Goal: Download file/media

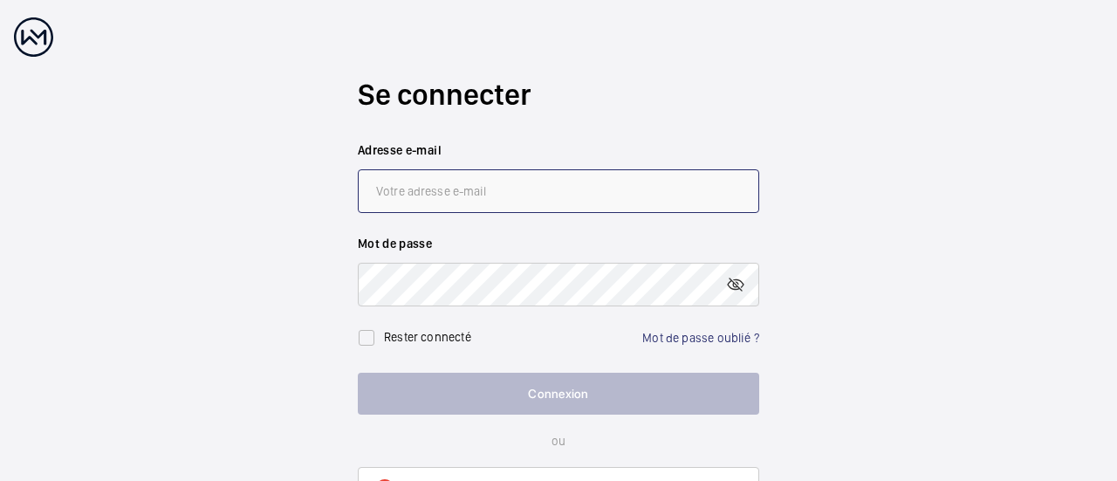
type input "[PERSON_NAME][EMAIL_ADDRESS][DOMAIN_NAME]"
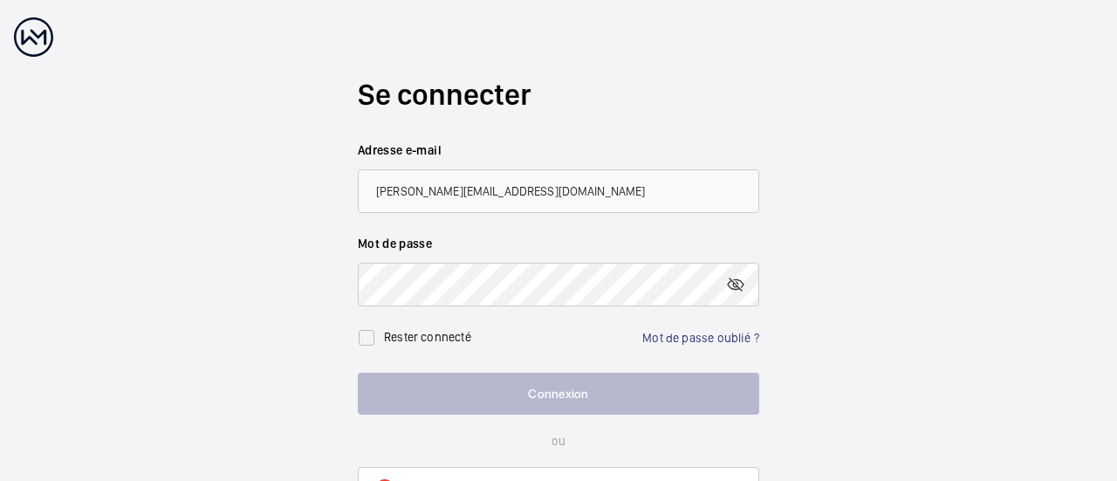
click at [557, 395] on button "Connexion" at bounding box center [558, 394] width 401 height 42
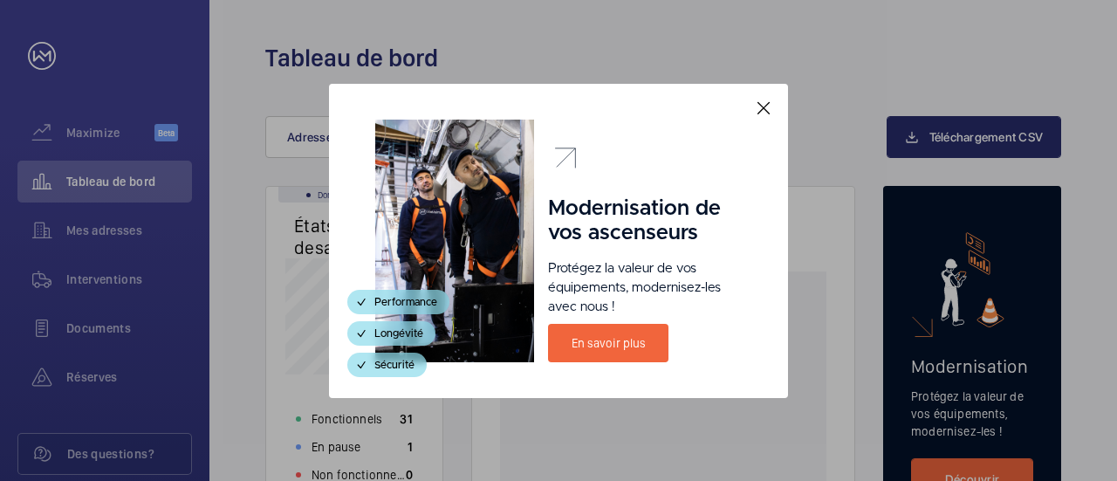
click at [765, 104] on mat-icon at bounding box center [763, 108] width 21 height 21
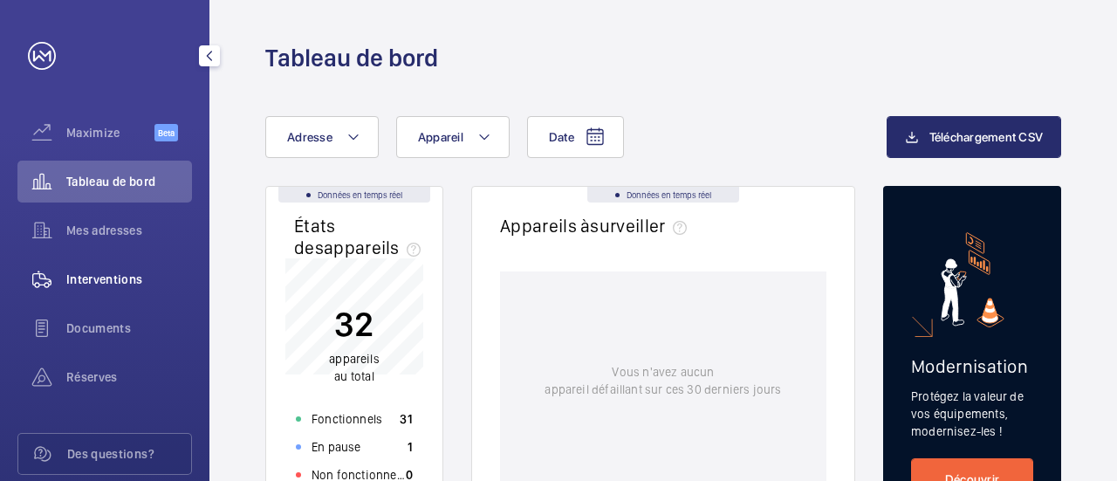
click at [101, 278] on span "Interventions" at bounding box center [129, 278] width 126 height 17
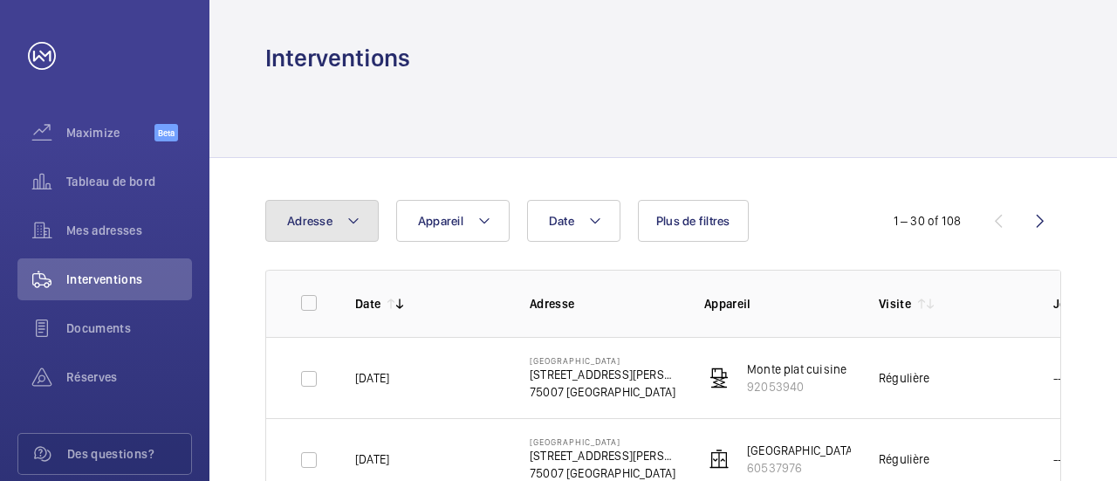
click at [306, 225] on span "Adresse" at bounding box center [309, 221] width 45 height 14
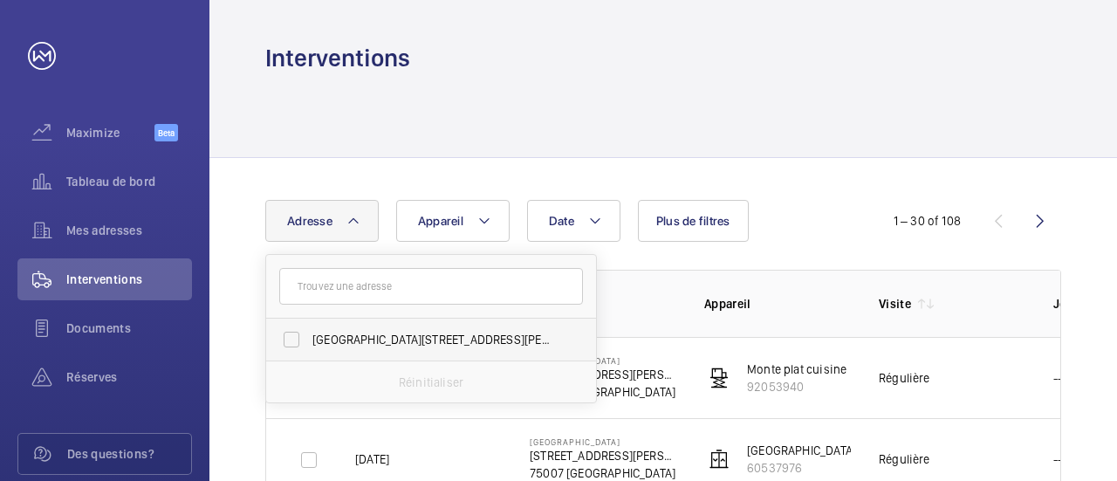
click at [392, 336] on span "[GEOGRAPHIC_DATA][STREET_ADDRESS][PERSON_NAME]" at bounding box center [432, 339] width 240 height 17
click at [309, 336] on input "[GEOGRAPHIC_DATA][STREET_ADDRESS][PERSON_NAME]" at bounding box center [291, 339] width 35 height 35
checkbox input "true"
click at [839, 59] on div "Interventions" at bounding box center [663, 58] width 796 height 32
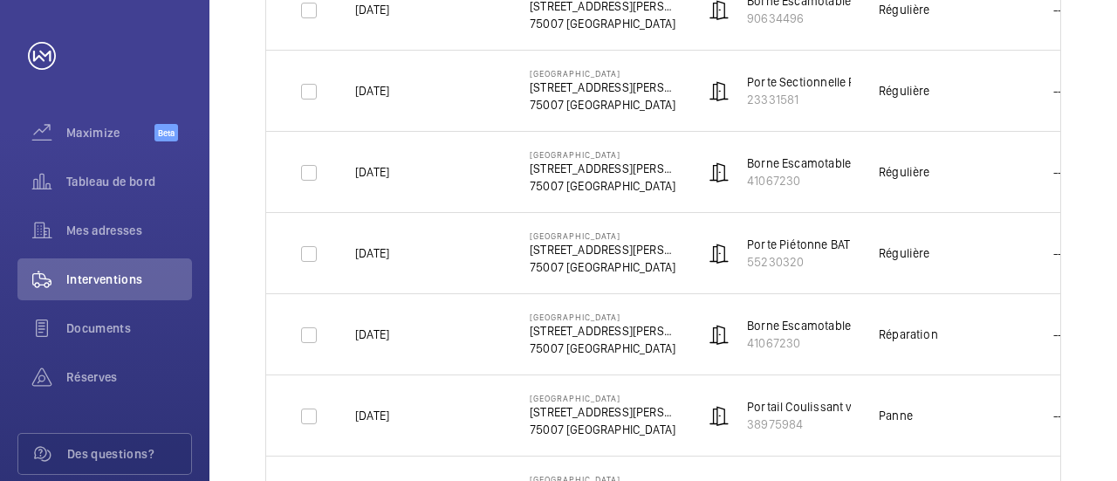
scroll to position [1974, 0]
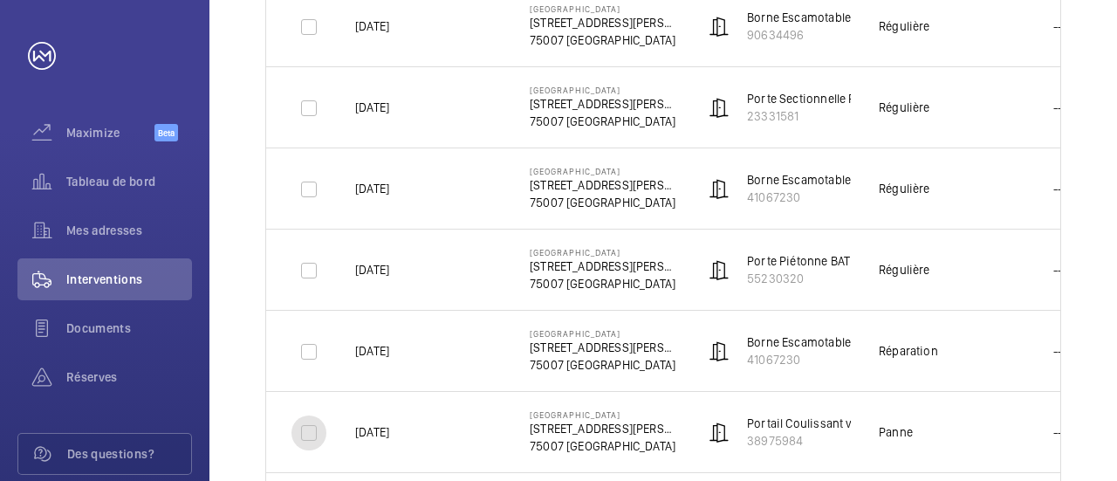
click at [309, 427] on input "checkbox" at bounding box center [308, 432] width 35 height 35
checkbox input "true"
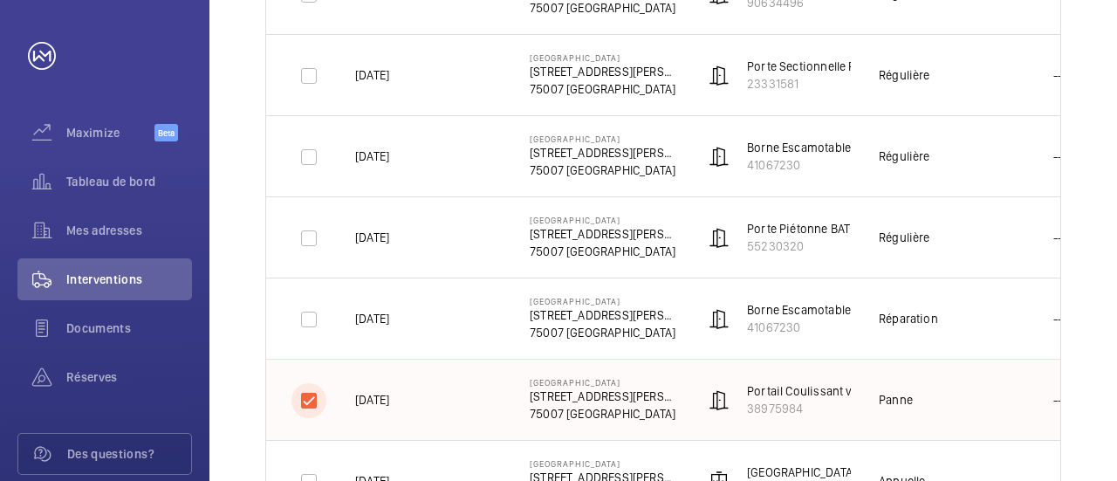
scroll to position [2061, 0]
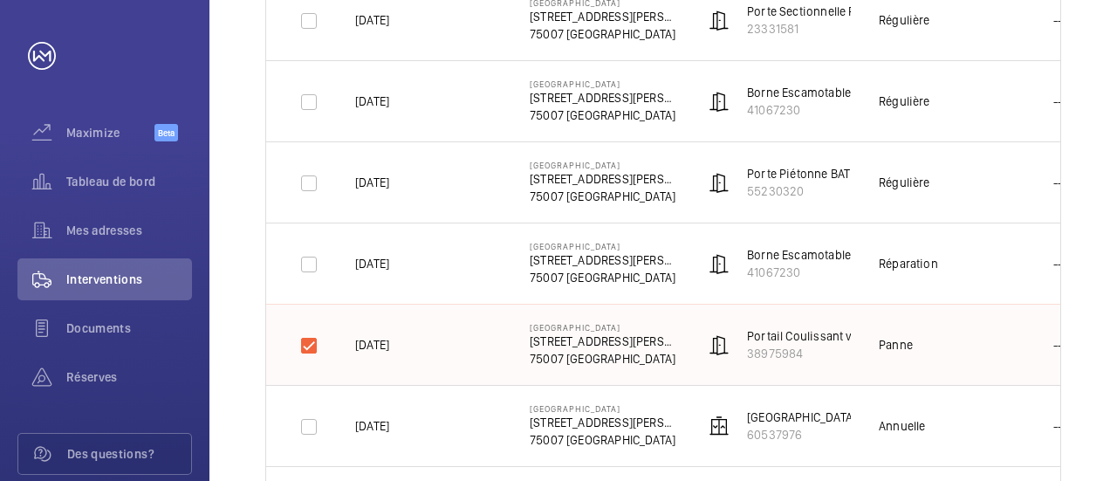
click at [1049, 339] on td "---" at bounding box center [1068, 344] width 87 height 81
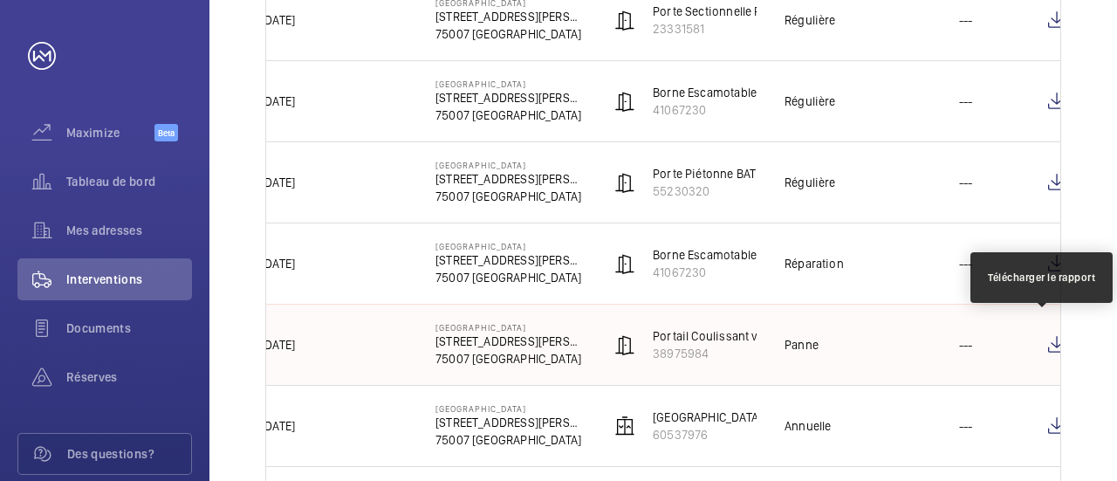
scroll to position [0, 114]
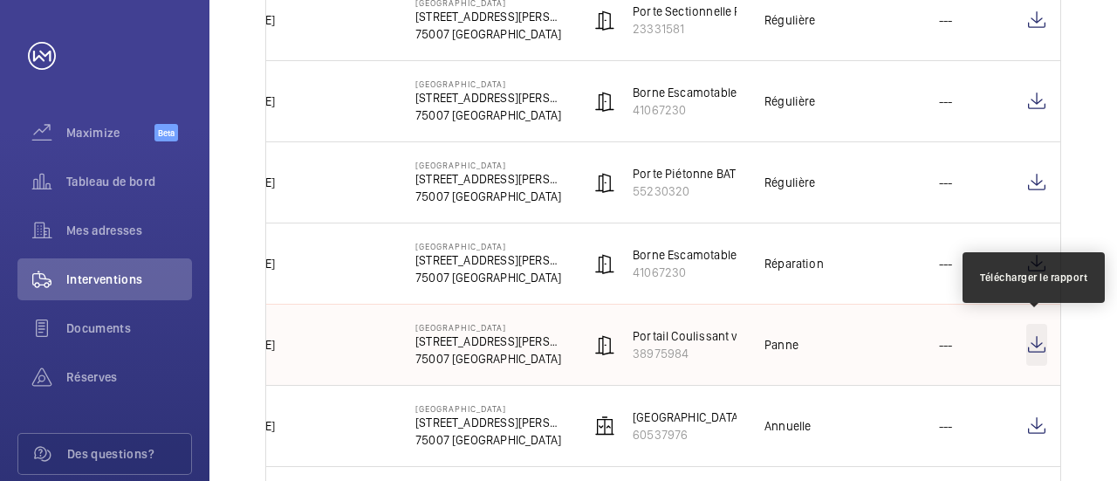
click at [1038, 333] on wm-front-icon-button at bounding box center [1036, 345] width 21 height 42
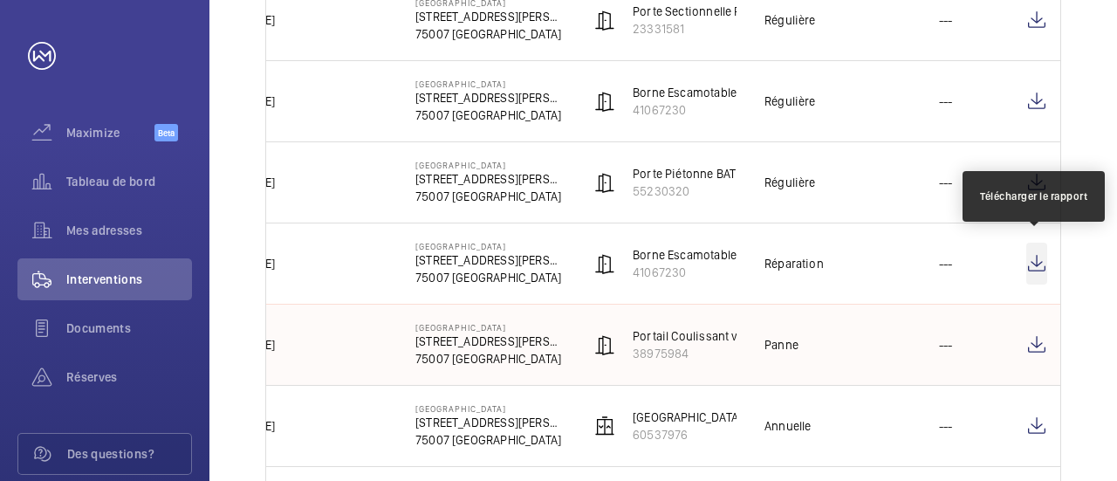
click at [1036, 259] on wm-front-icon-button at bounding box center [1036, 264] width 21 height 42
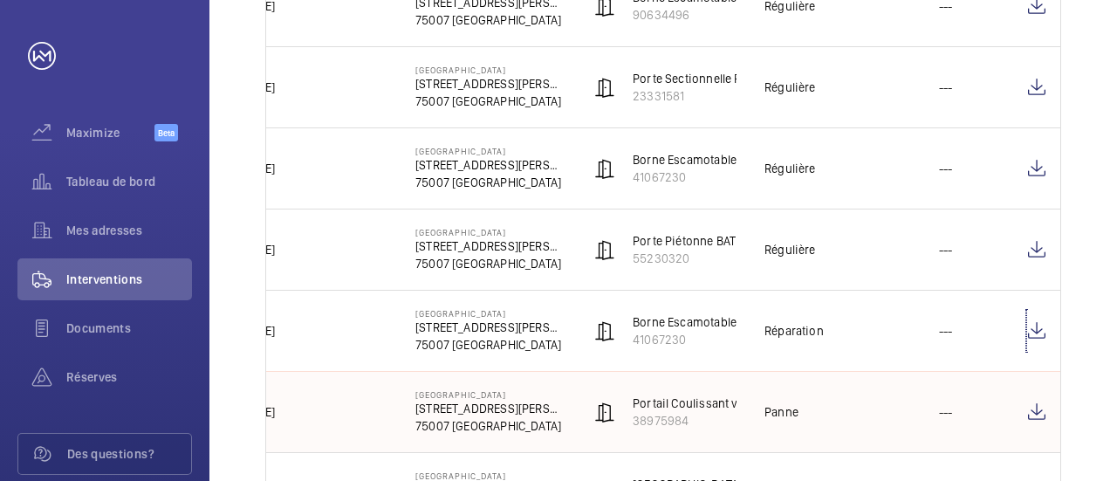
scroll to position [1974, 0]
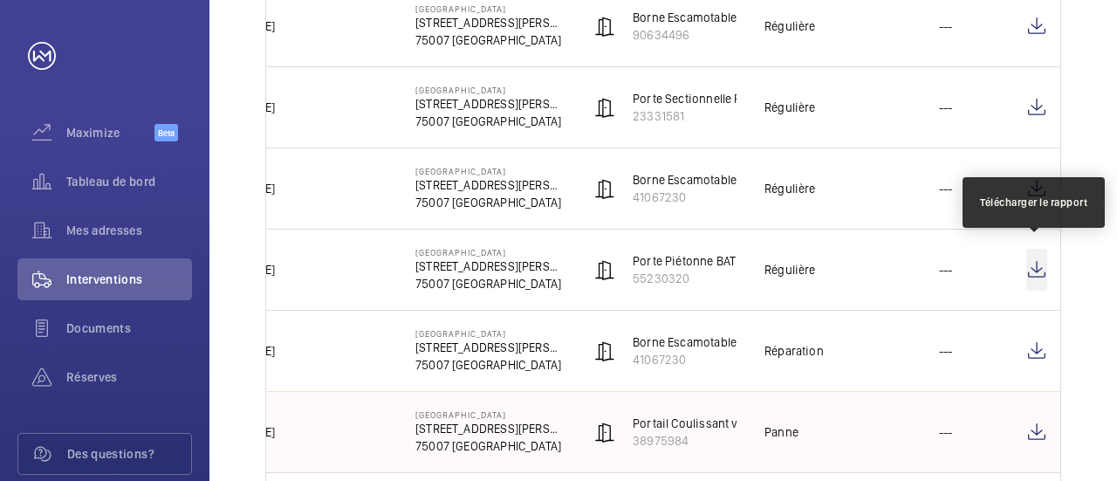
click at [1036, 259] on wm-front-icon-button at bounding box center [1036, 270] width 21 height 42
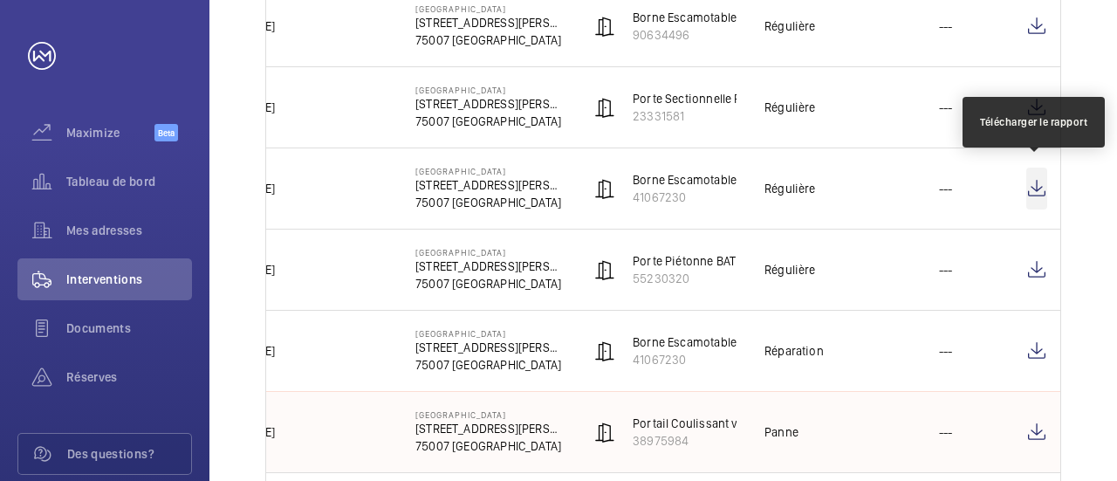
click at [1036, 184] on wm-front-icon-button at bounding box center [1036, 188] width 21 height 42
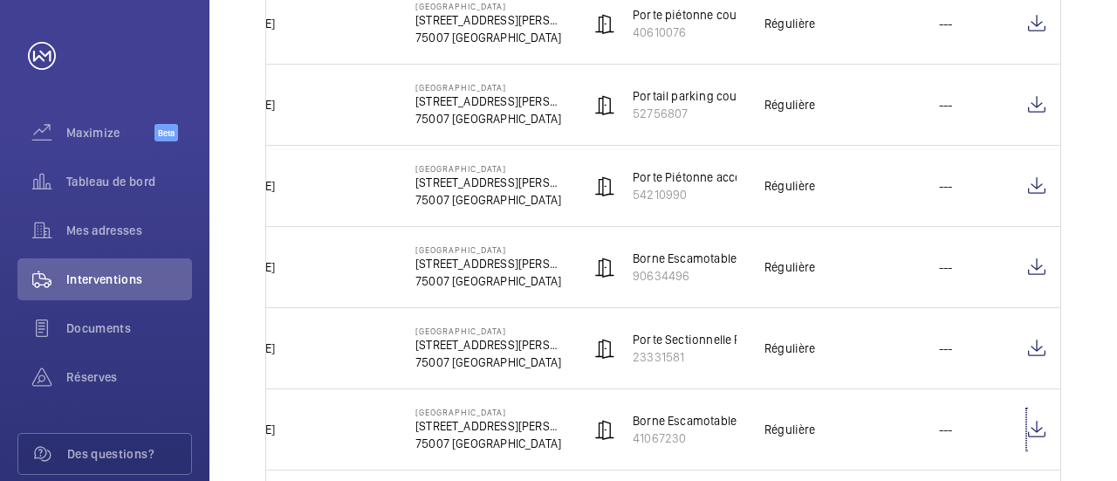
scroll to position [1712, 0]
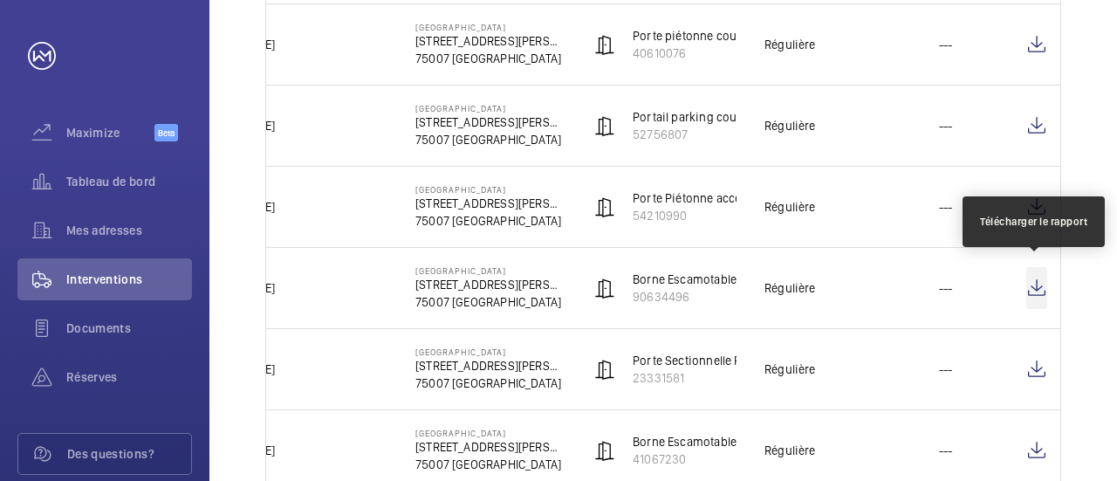
click at [1034, 280] on wm-front-icon-button at bounding box center [1036, 288] width 21 height 42
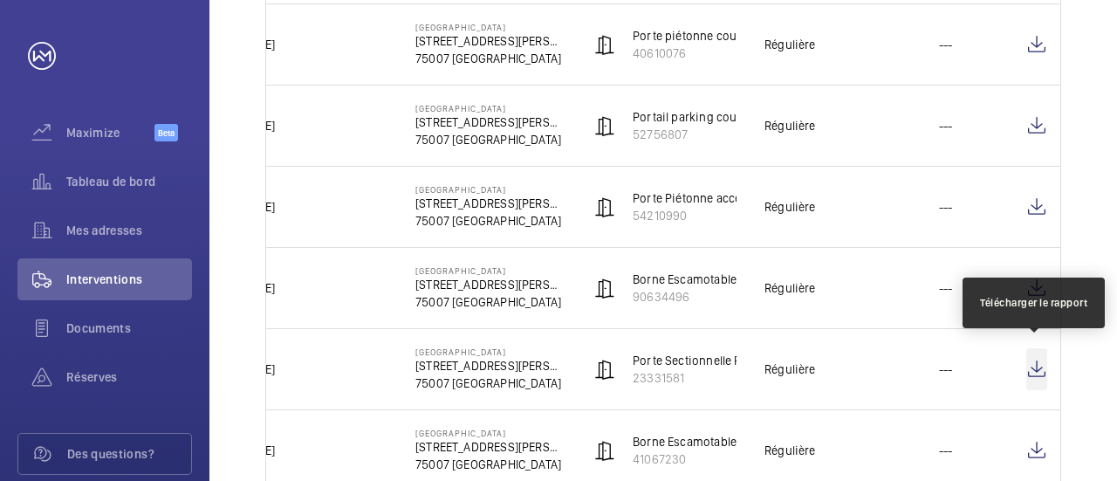
click at [1033, 364] on wm-front-icon-button at bounding box center [1036, 369] width 21 height 42
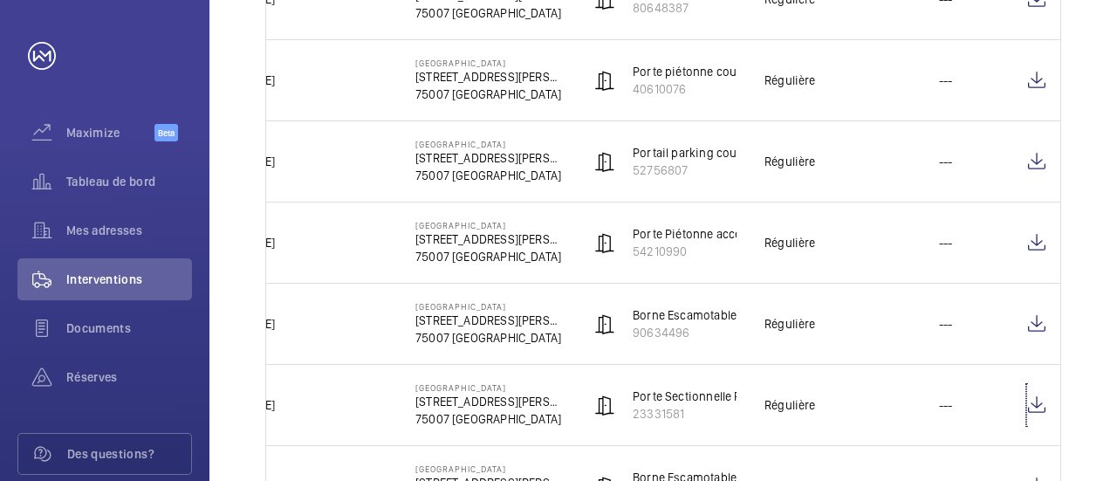
scroll to position [1625, 0]
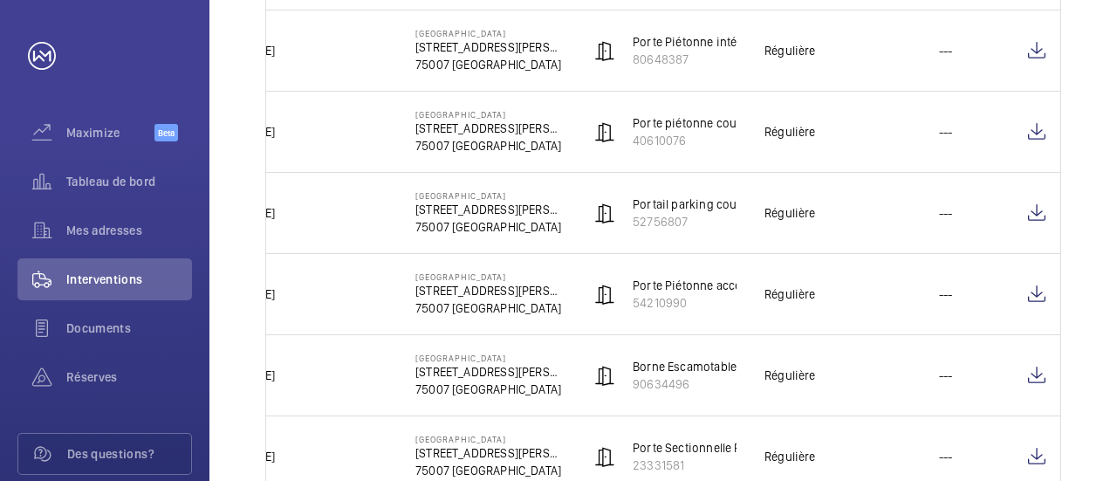
click at [1047, 287] on td at bounding box center [1029, 293] width 63 height 81
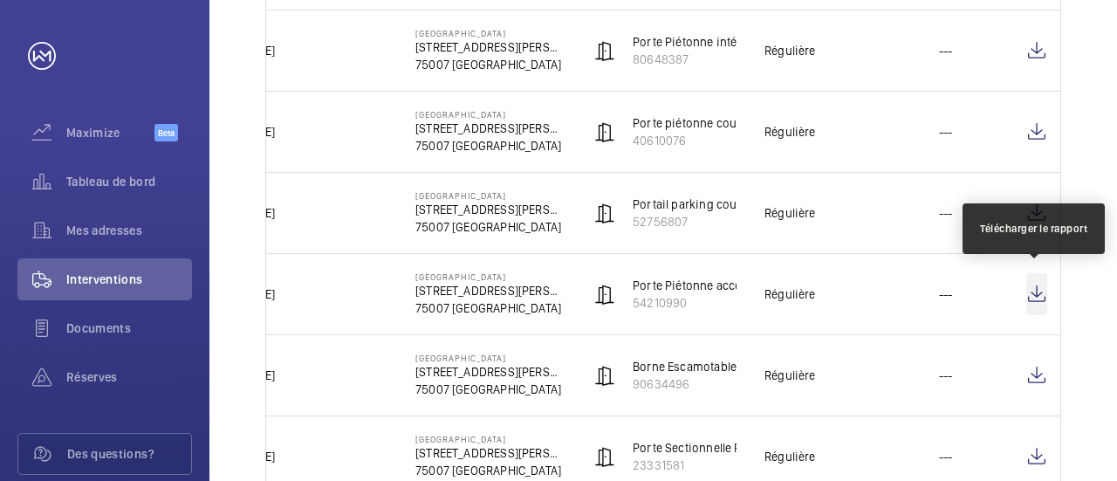
click at [1034, 284] on wm-front-icon-button at bounding box center [1036, 294] width 21 height 42
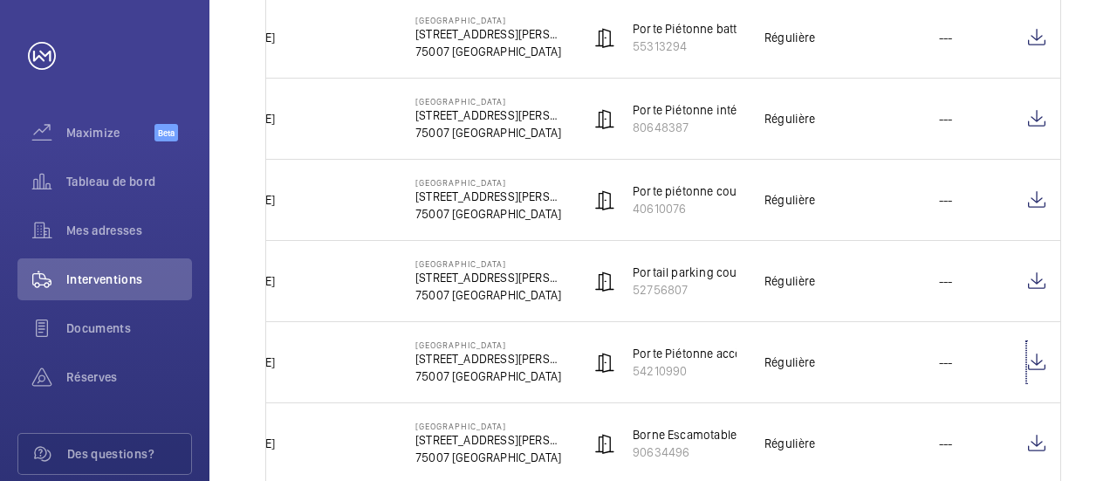
scroll to position [1538, 0]
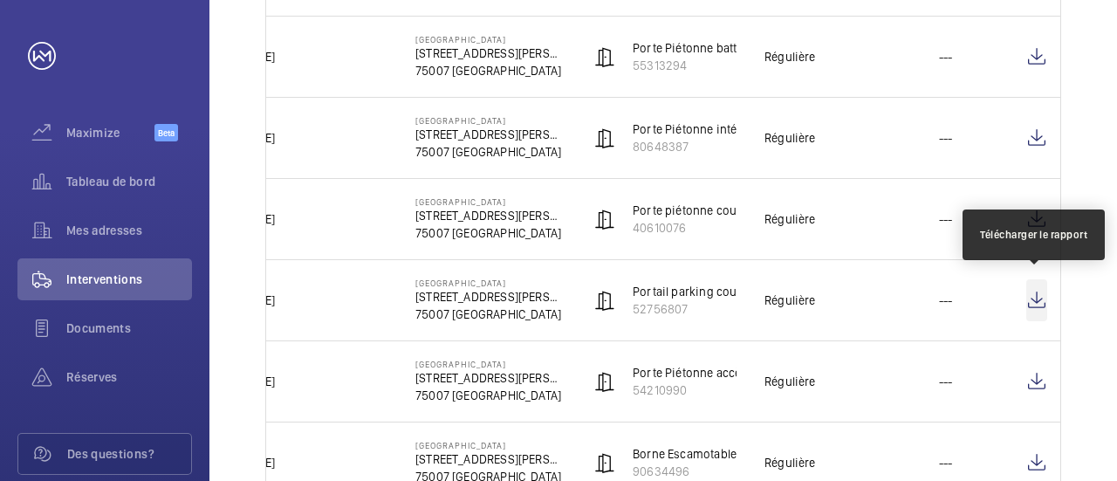
click at [1033, 289] on wm-front-icon-button at bounding box center [1036, 300] width 21 height 42
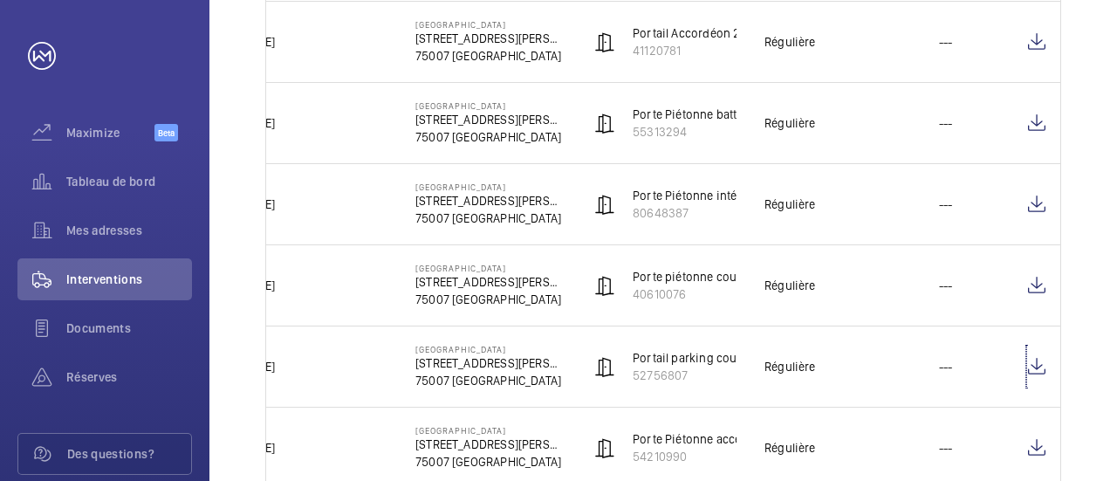
scroll to position [1451, 0]
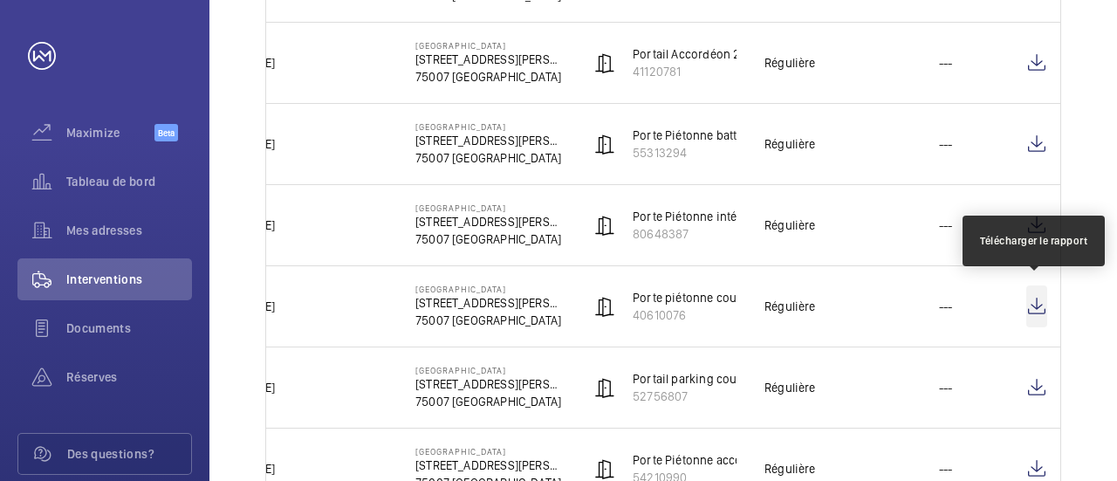
click at [1037, 304] on wm-front-icon-button at bounding box center [1036, 306] width 21 height 42
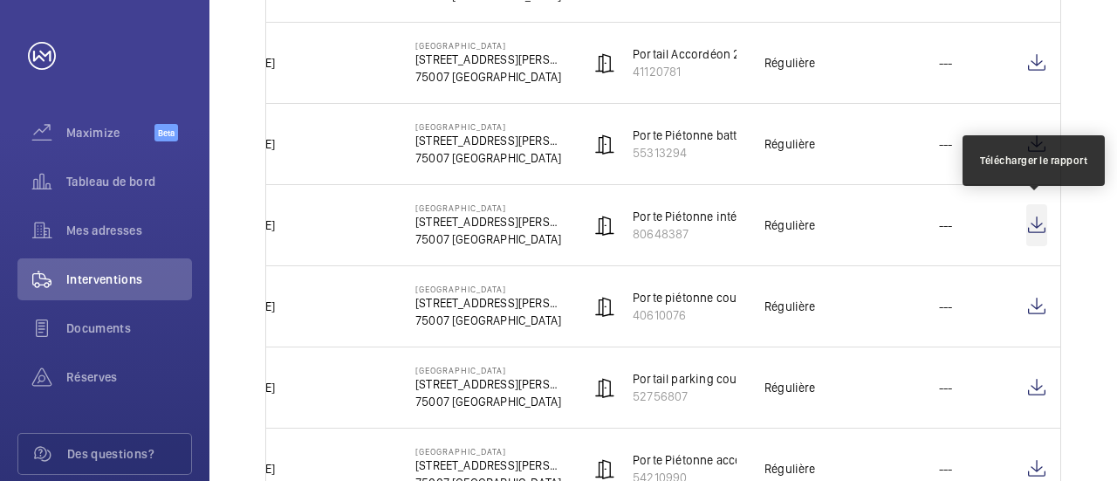
click at [1038, 219] on wm-front-icon-button at bounding box center [1036, 225] width 21 height 42
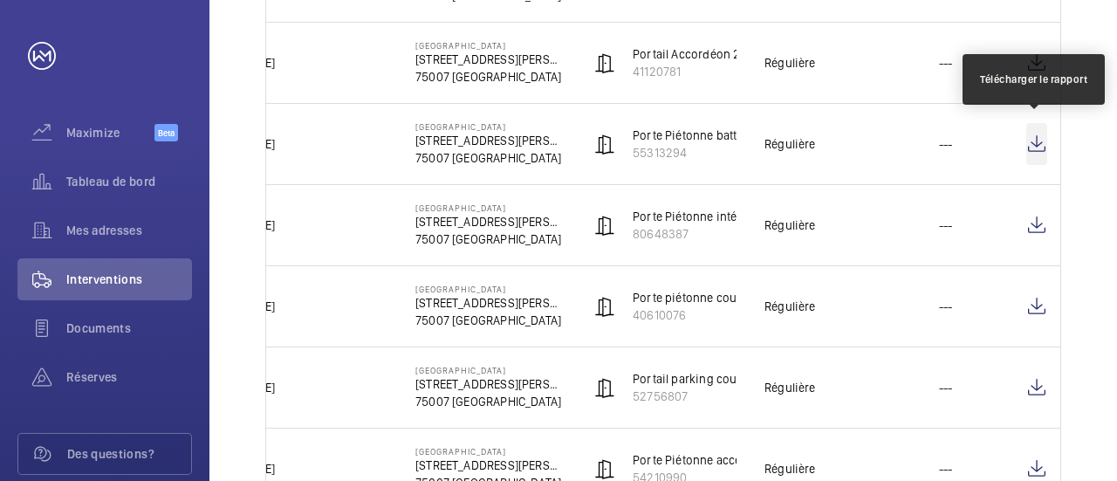
click at [1036, 134] on wm-front-icon-button at bounding box center [1036, 144] width 21 height 42
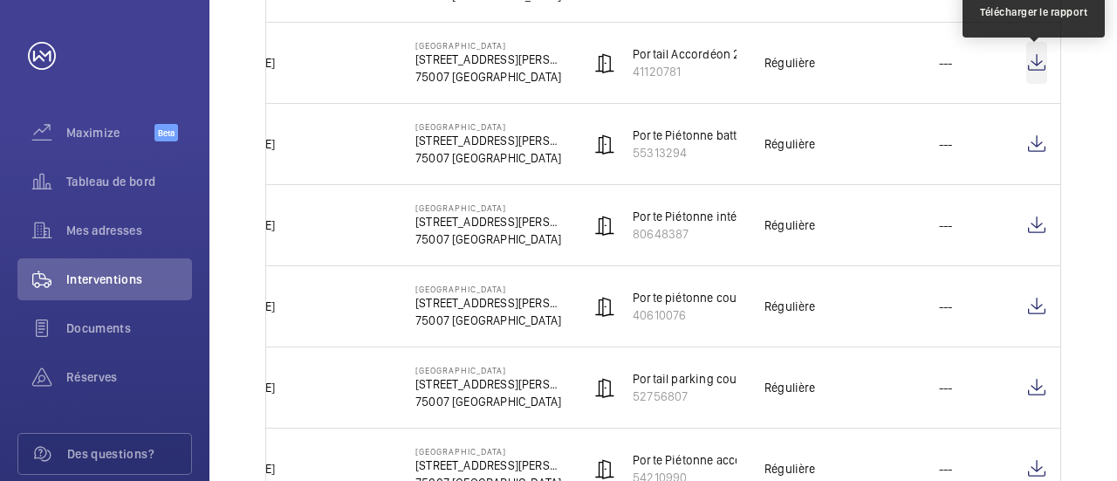
click at [1034, 53] on wm-front-icon-button at bounding box center [1036, 63] width 21 height 42
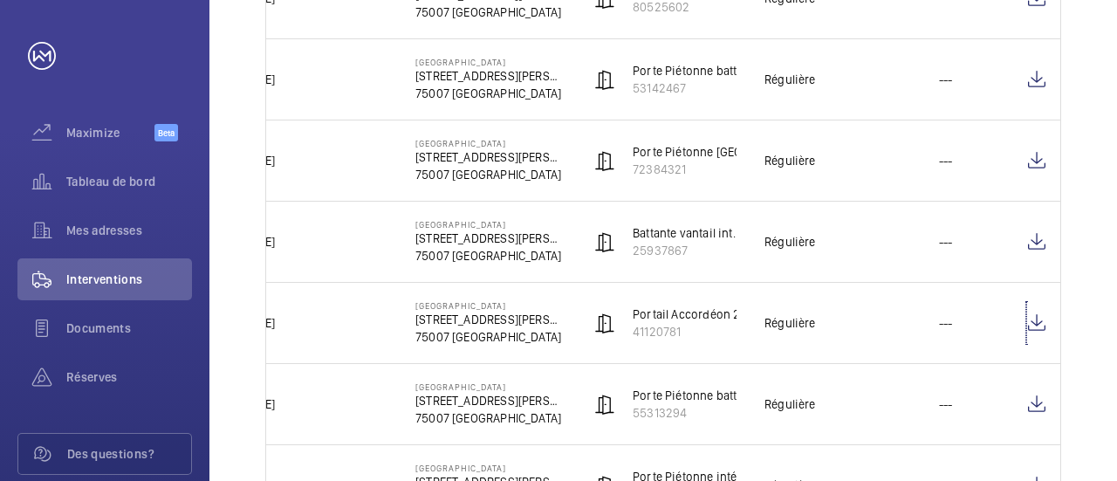
scroll to position [1189, 0]
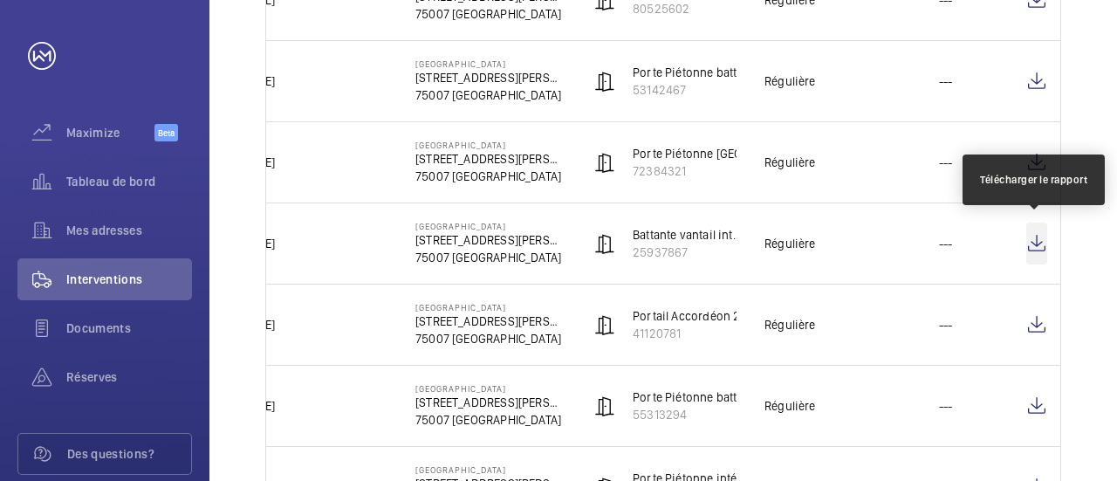
click at [1041, 235] on wm-front-icon-button at bounding box center [1036, 243] width 21 height 42
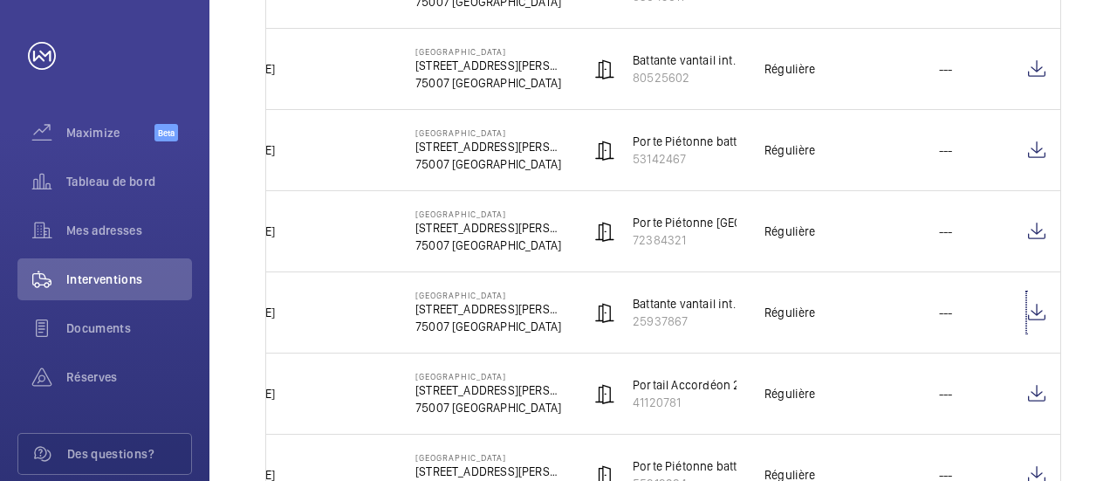
scroll to position [1102, 0]
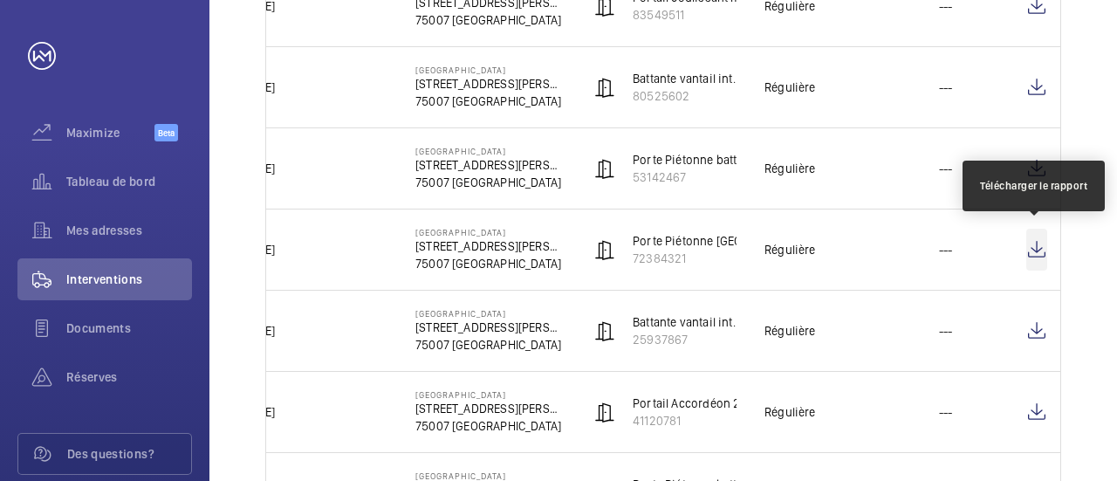
click at [1033, 243] on wm-front-icon-button at bounding box center [1036, 250] width 21 height 42
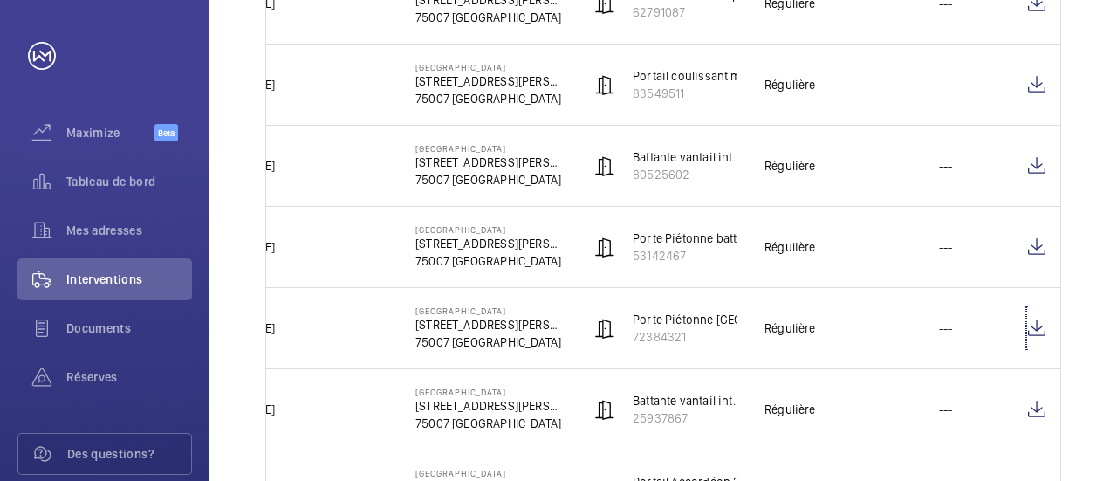
scroll to position [1015, 0]
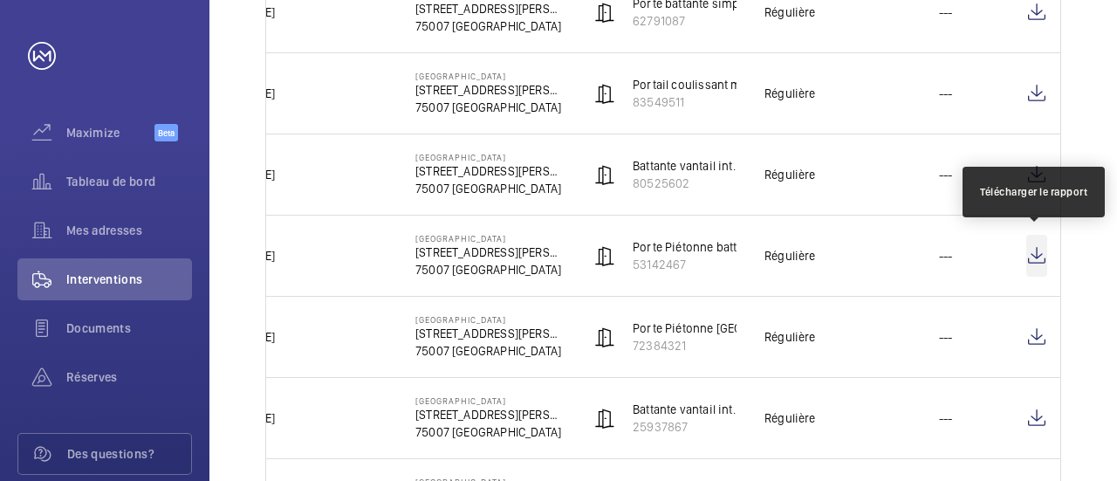
click at [1036, 252] on wm-front-icon-button at bounding box center [1036, 256] width 21 height 42
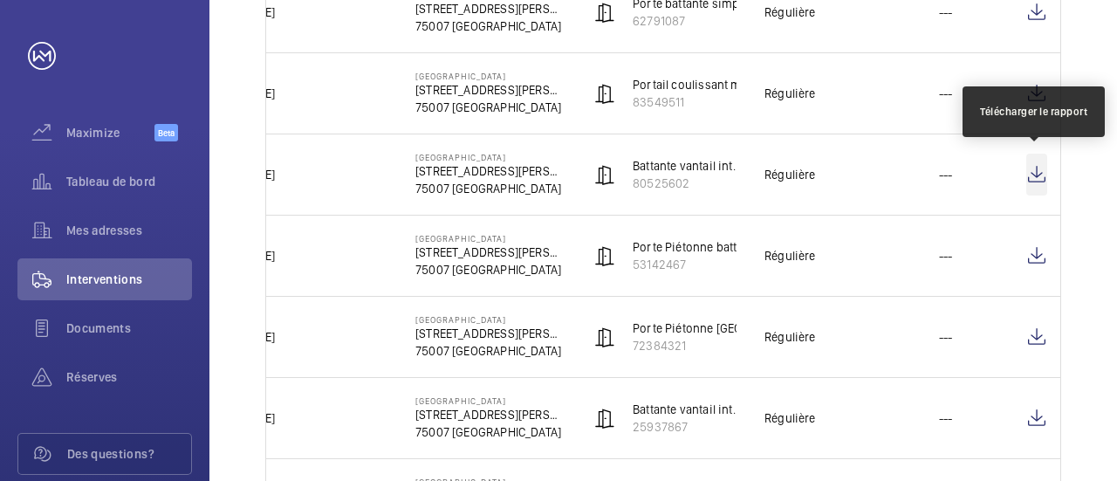
click at [1029, 177] on wm-front-icon-button at bounding box center [1036, 175] width 21 height 42
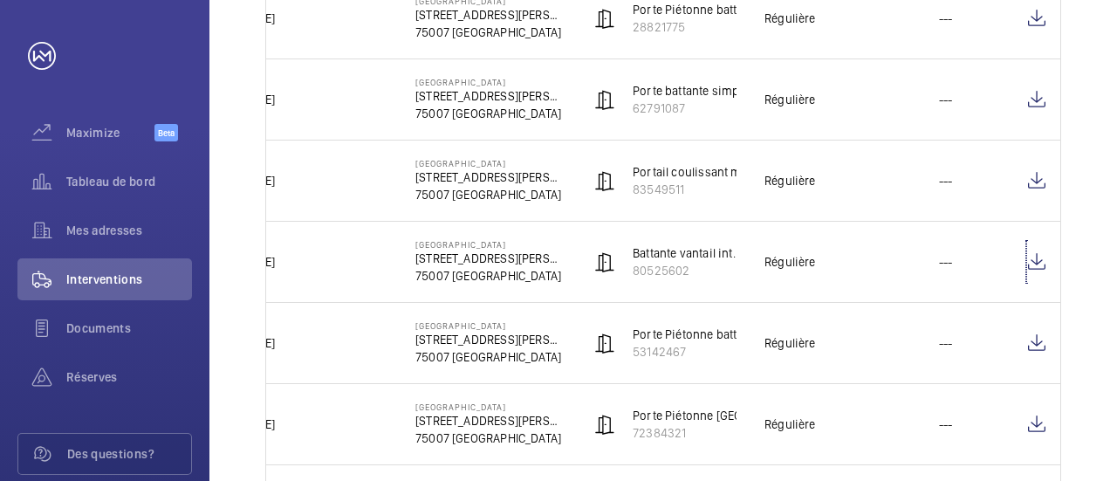
scroll to position [840, 0]
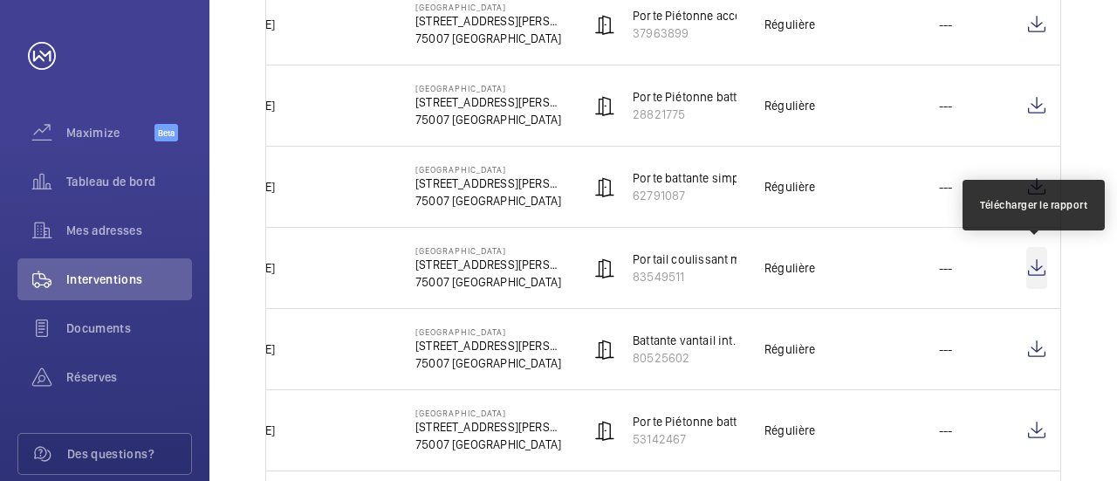
click at [1036, 261] on wm-front-icon-button at bounding box center [1036, 268] width 21 height 42
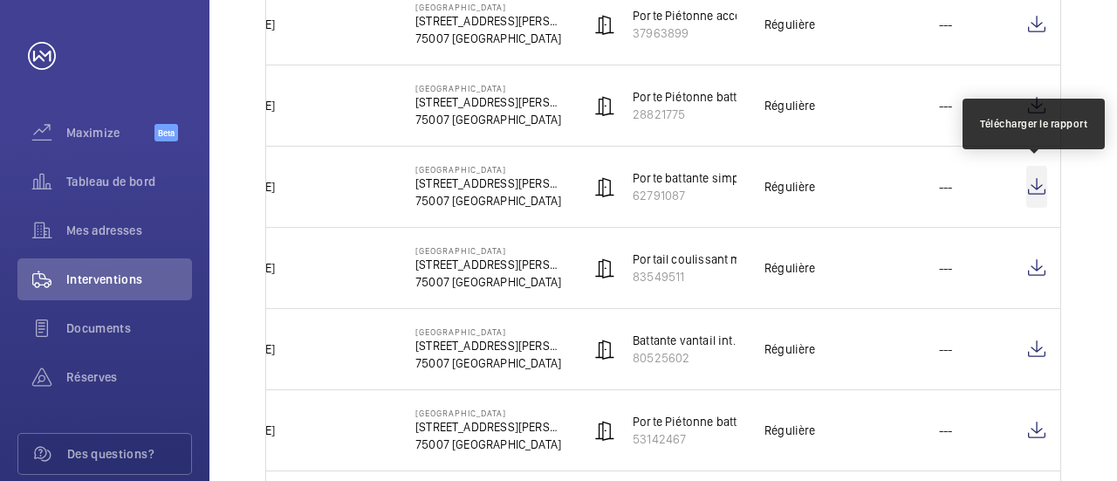
click at [1037, 180] on wm-front-icon-button at bounding box center [1036, 187] width 21 height 42
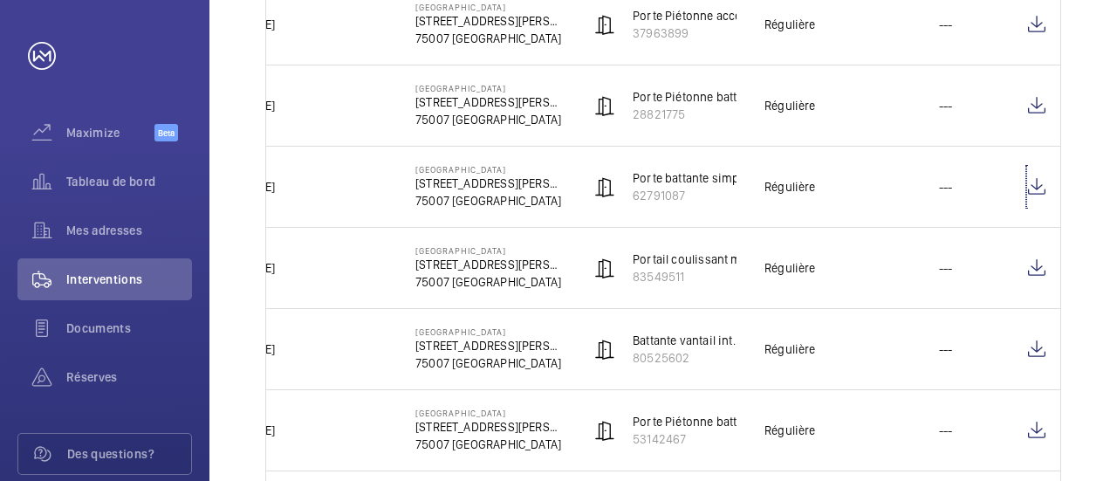
scroll to position [753, 0]
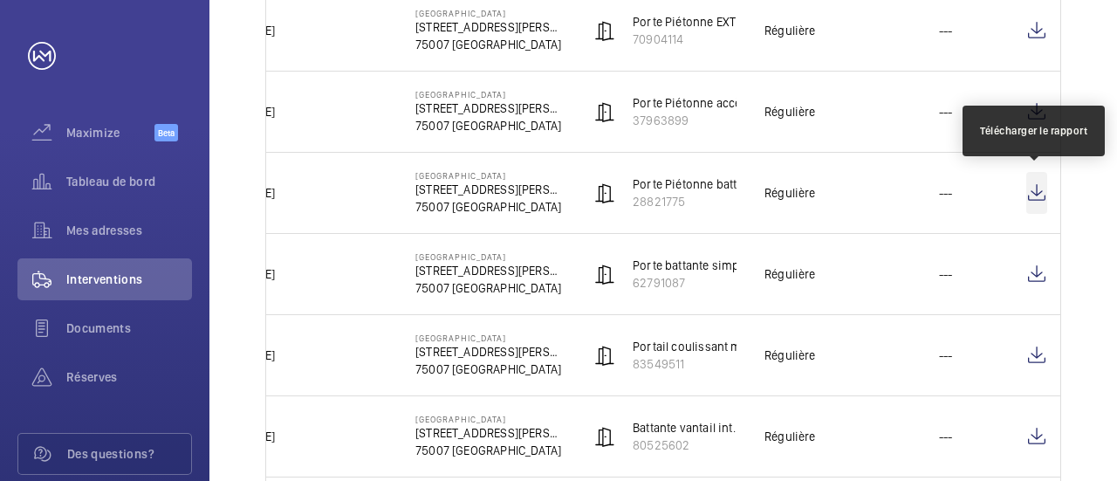
click at [1026, 185] on wm-front-icon-button at bounding box center [1036, 193] width 21 height 42
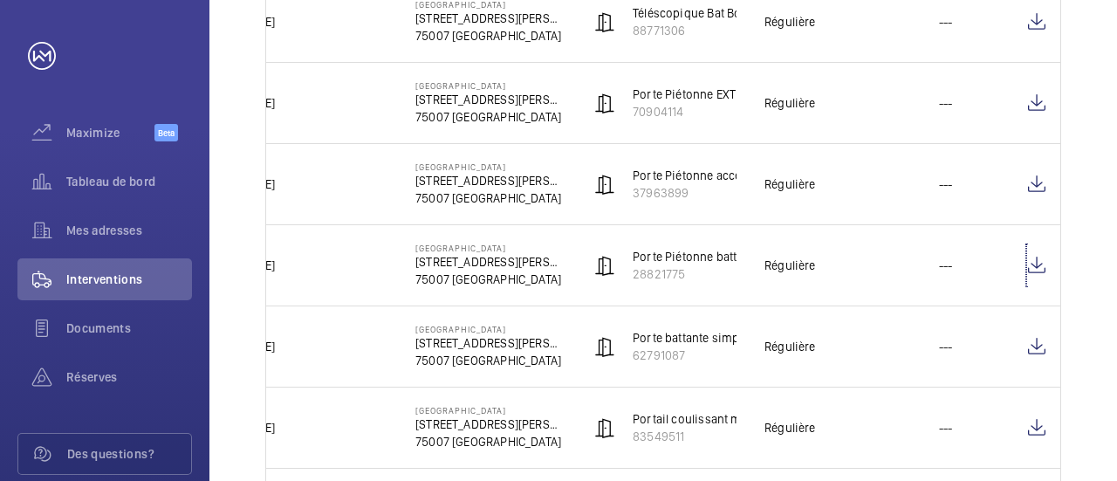
scroll to position [666, 0]
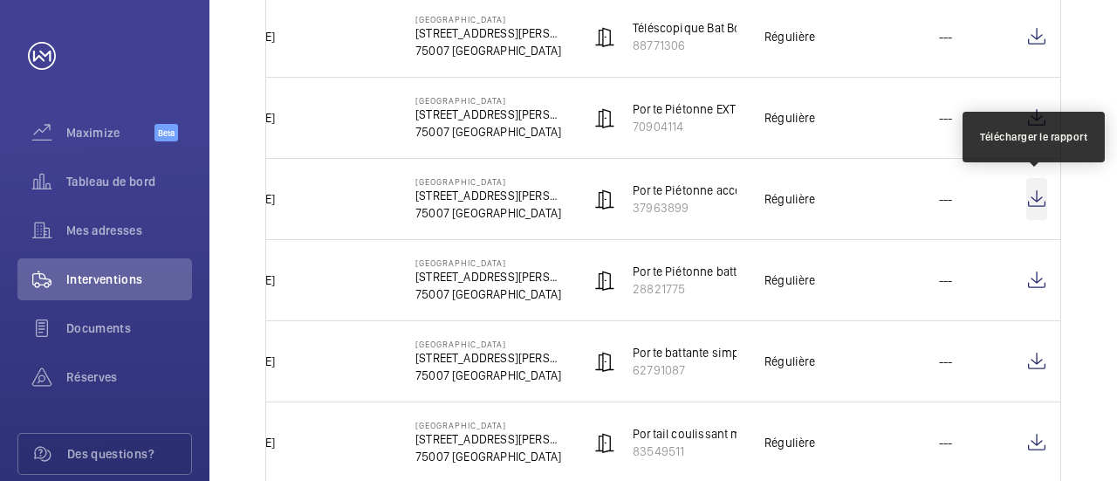
click at [1042, 196] on wm-front-icon-button at bounding box center [1036, 199] width 21 height 42
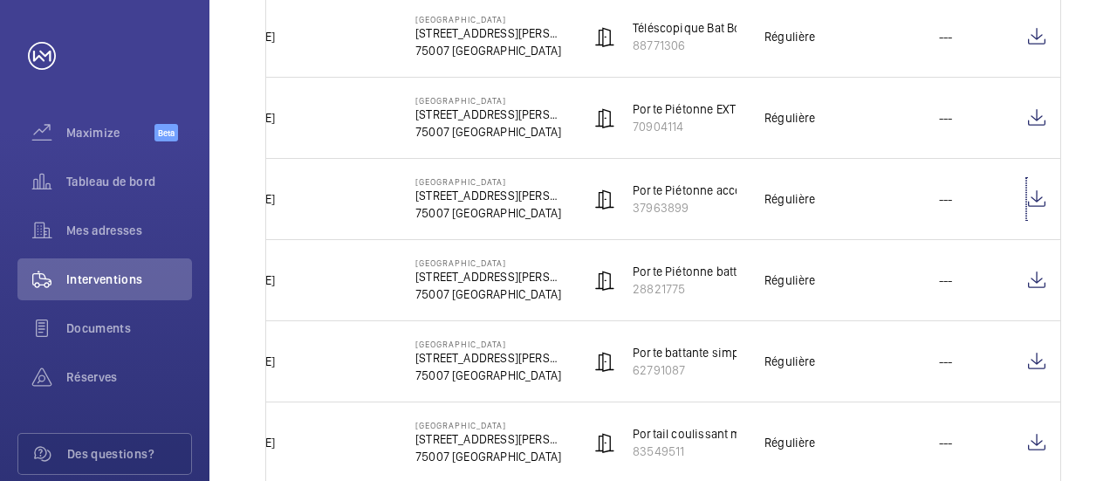
scroll to position [578, 0]
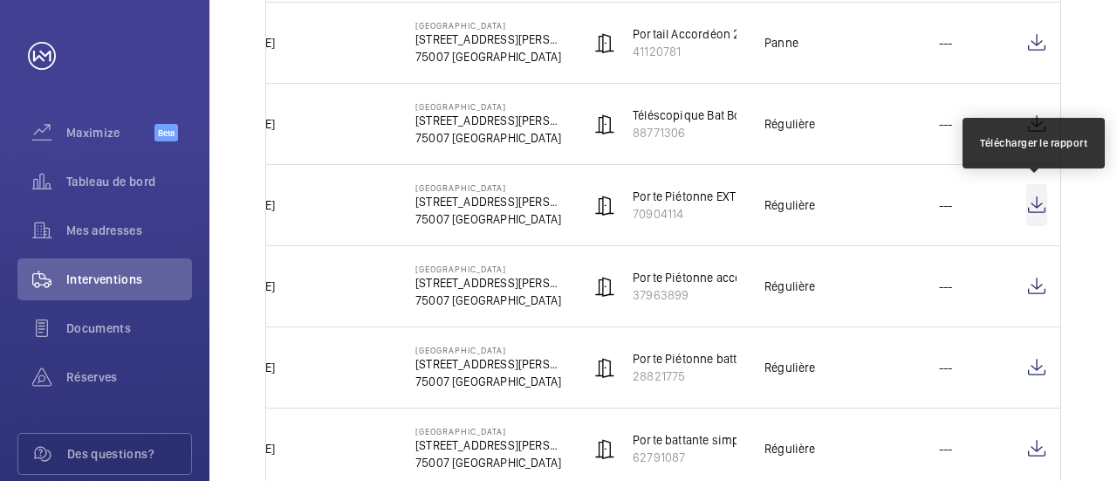
click at [1031, 202] on wm-front-icon-button at bounding box center [1036, 205] width 21 height 42
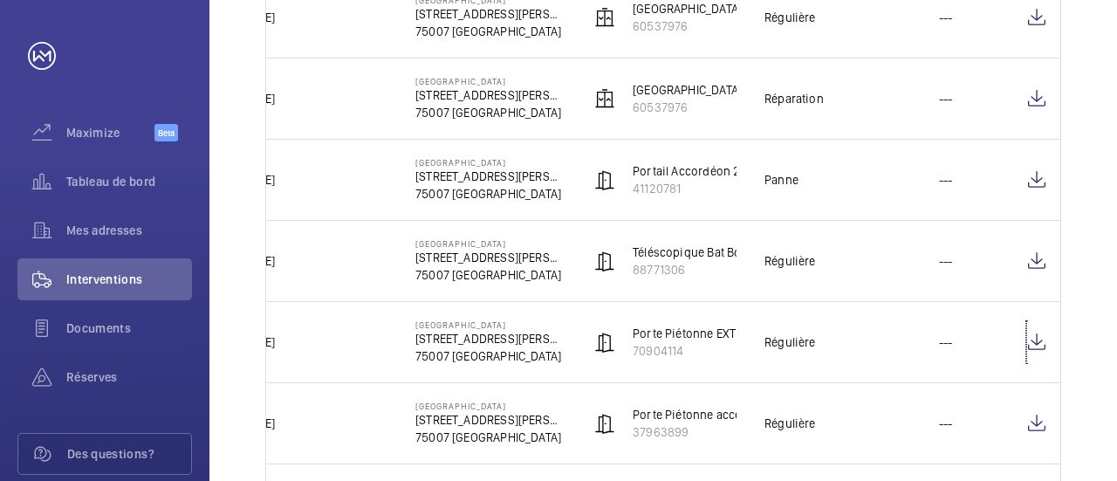
scroll to position [404, 0]
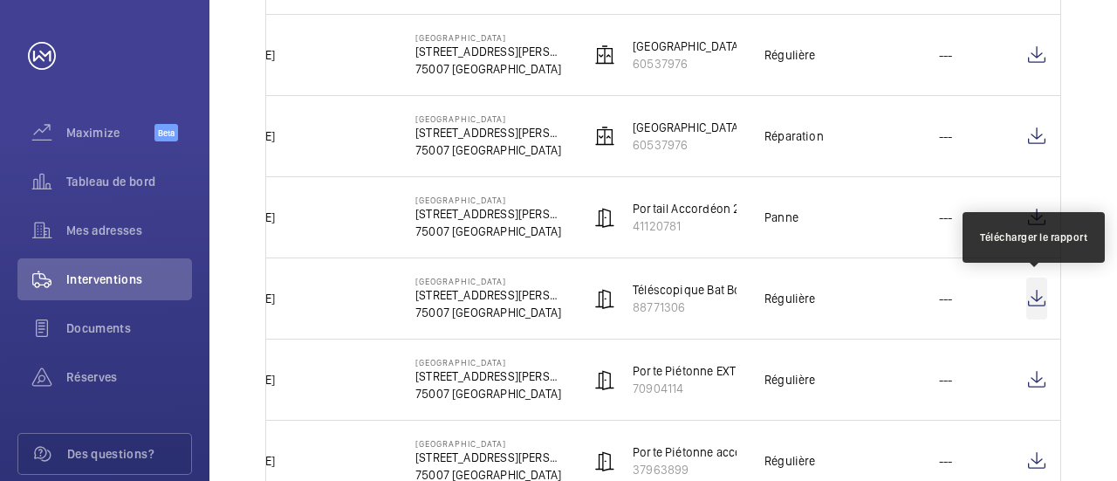
click at [1031, 292] on wm-front-icon-button at bounding box center [1036, 298] width 21 height 42
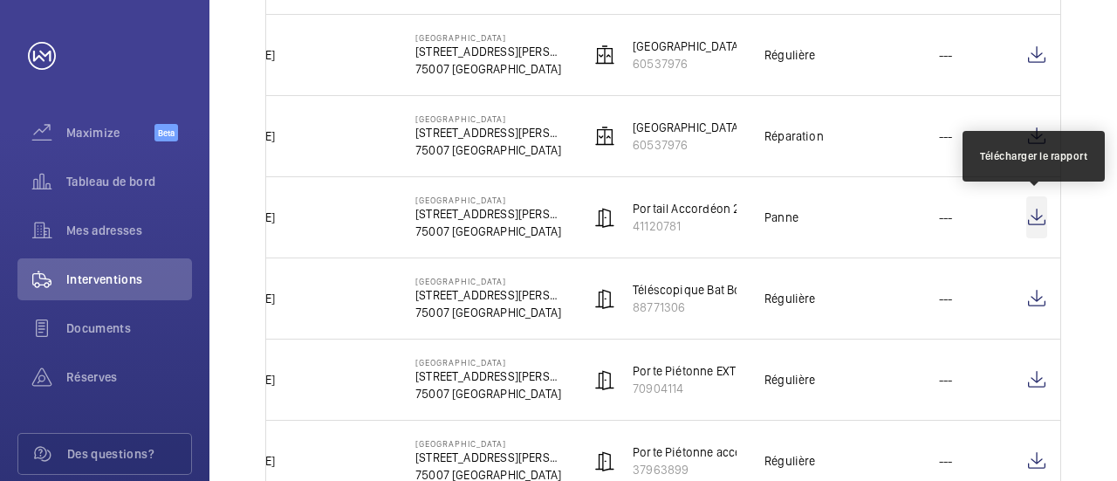
click at [1030, 213] on wm-front-icon-button at bounding box center [1036, 217] width 21 height 42
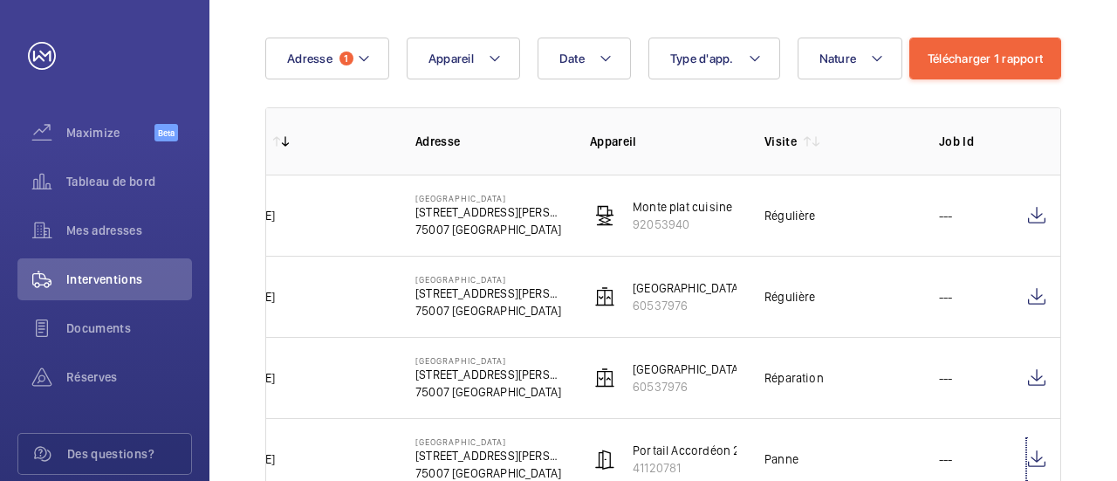
scroll to position [142, 0]
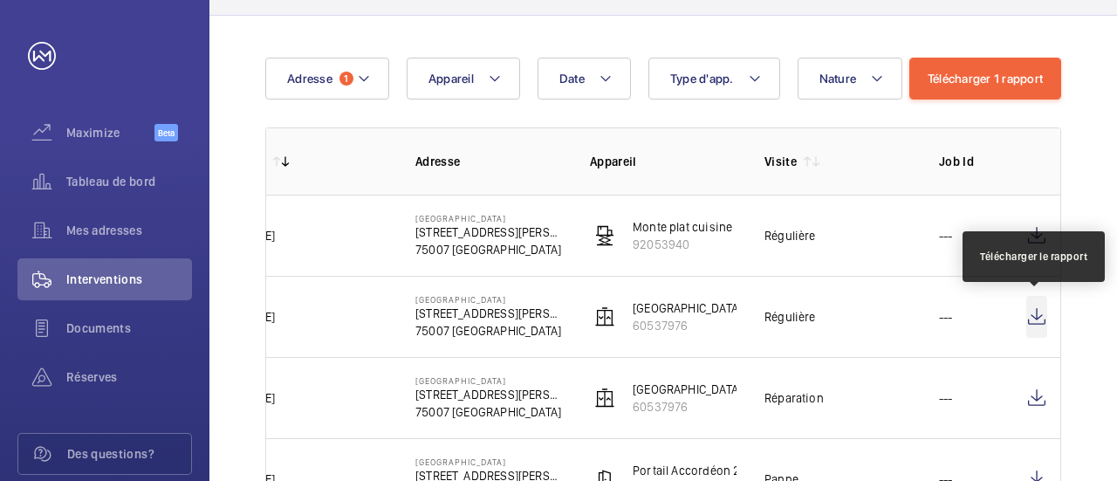
click at [1043, 316] on wm-front-icon-button at bounding box center [1036, 317] width 21 height 42
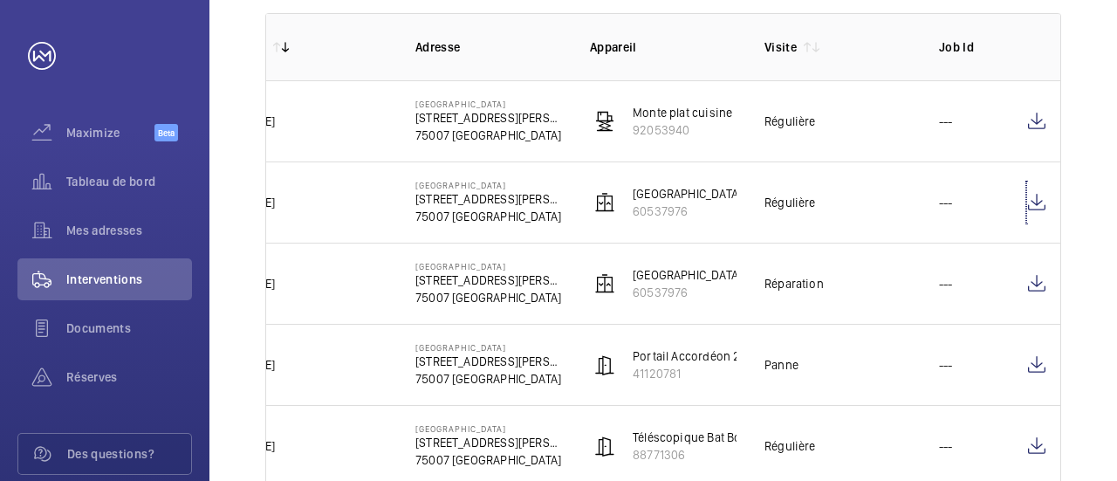
scroll to position [262, 0]
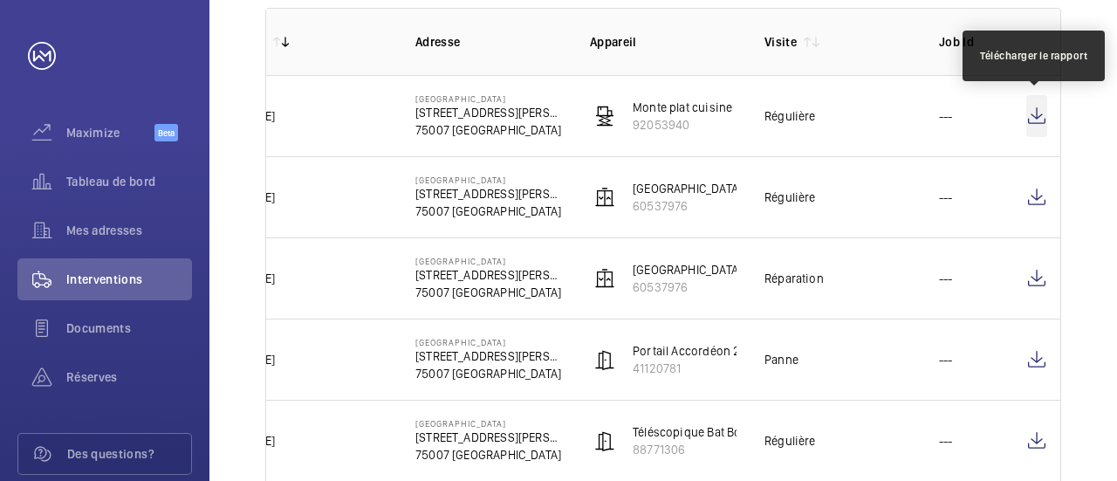
click at [1035, 120] on wm-front-icon-button at bounding box center [1036, 116] width 21 height 42
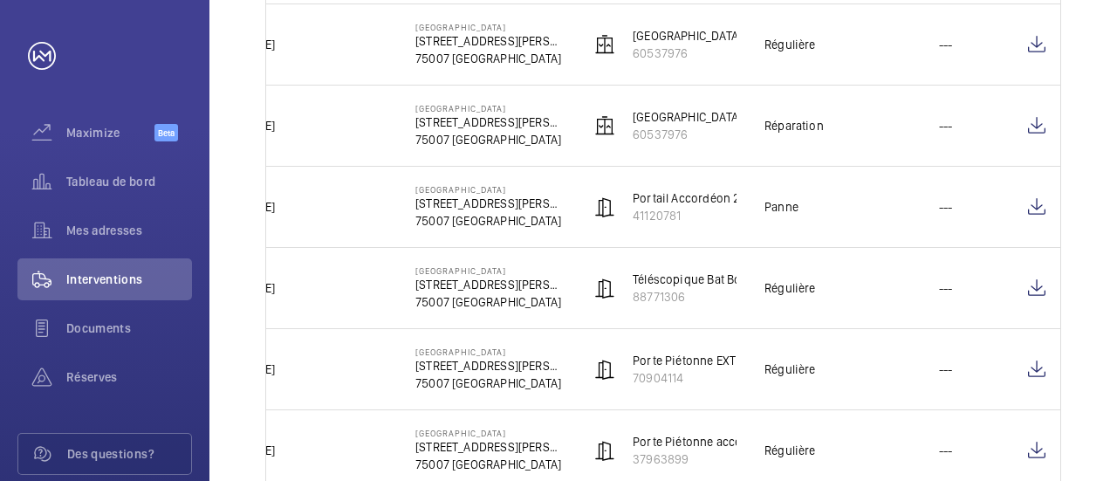
scroll to position [436, 0]
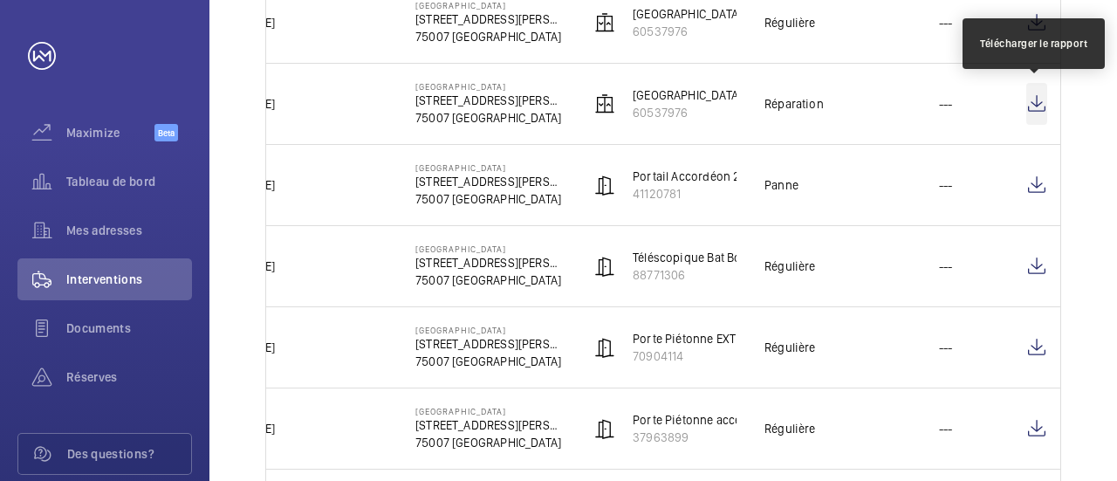
click at [1033, 95] on wm-front-icon-button at bounding box center [1036, 104] width 21 height 42
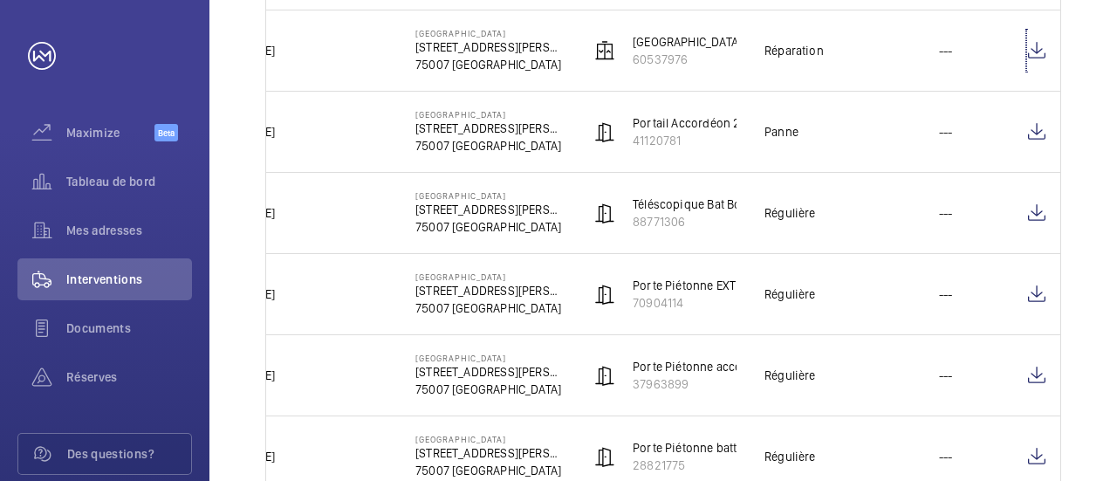
scroll to position [523, 0]
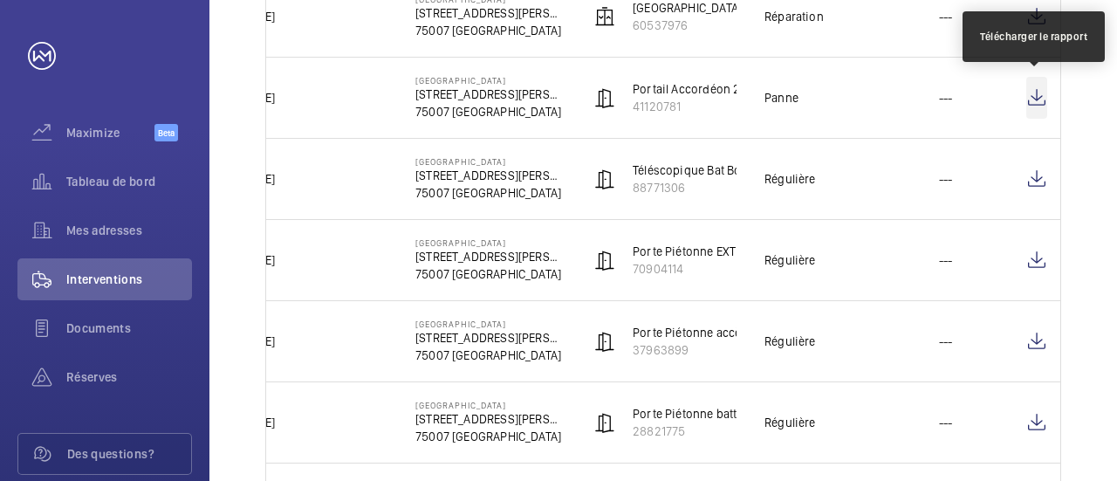
click at [1035, 95] on wm-front-icon-button at bounding box center [1036, 98] width 21 height 42
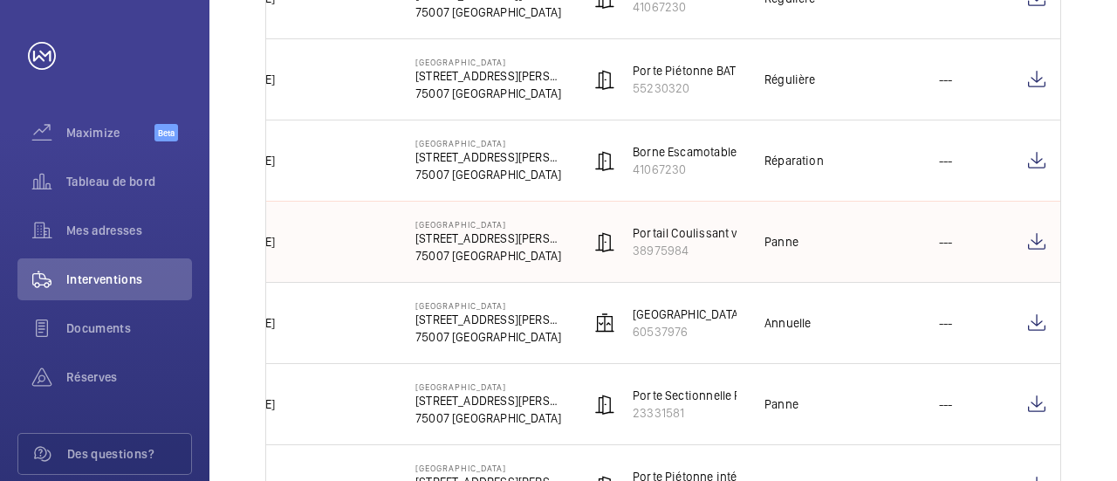
scroll to position [2181, 0]
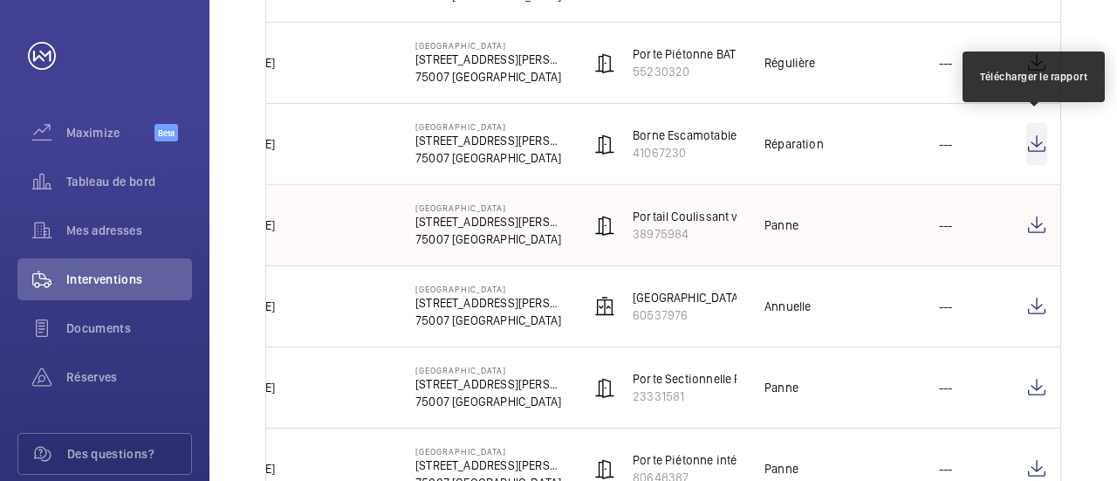
click at [1035, 136] on wm-front-icon-button at bounding box center [1036, 144] width 21 height 42
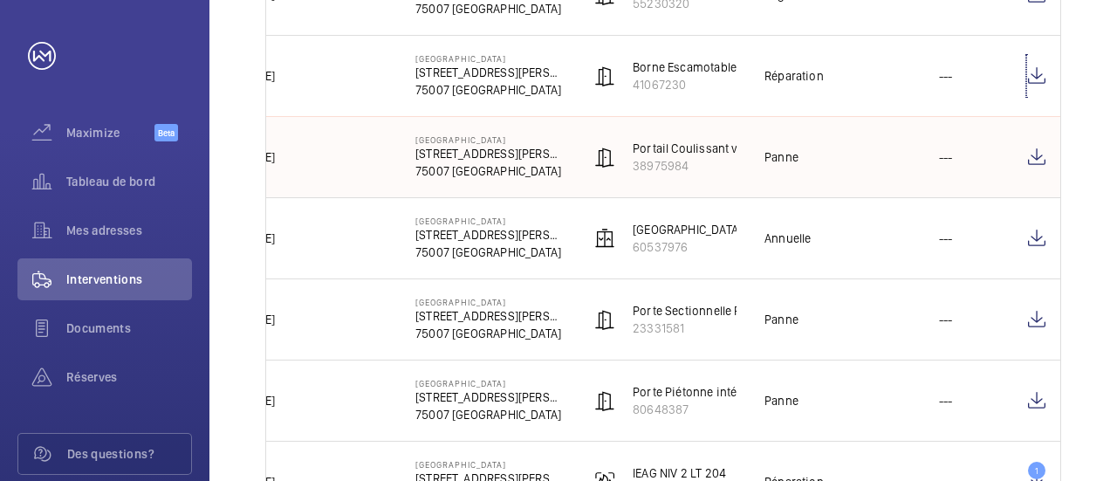
scroll to position [2323, 0]
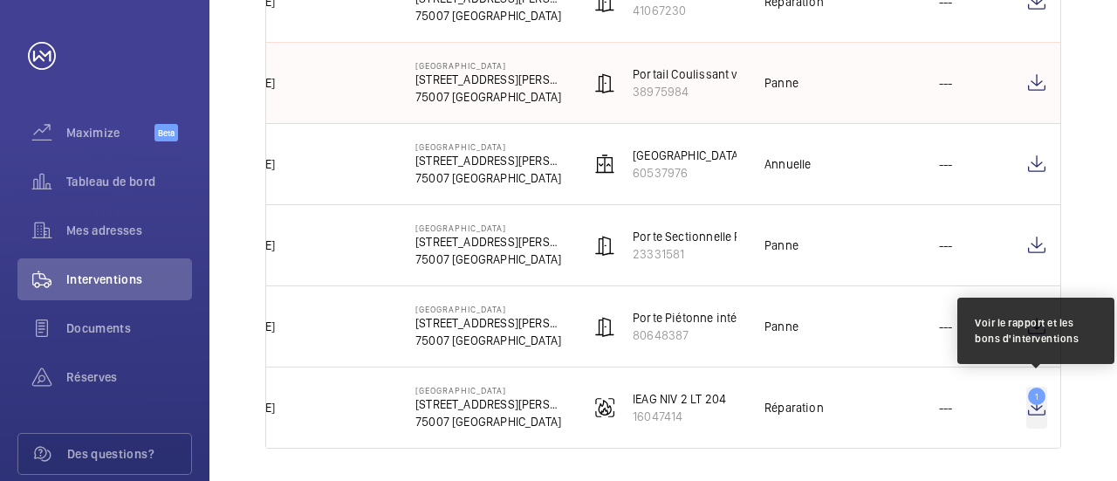
click at [1036, 391] on wm-front-icon-button "1" at bounding box center [1036, 407] width 21 height 42
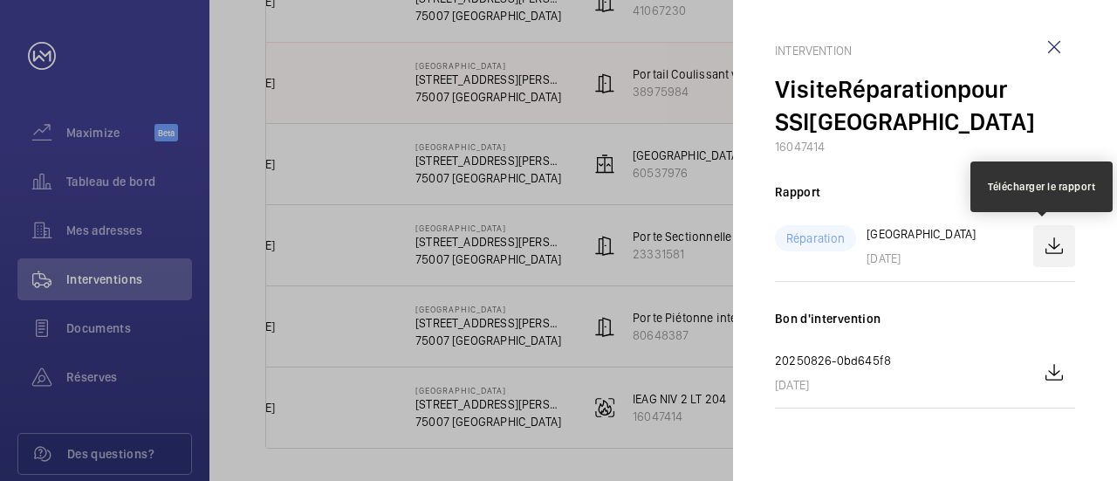
click at [1062, 247] on wm-front-icon-button at bounding box center [1054, 246] width 42 height 42
